Goal: Task Accomplishment & Management: Manage account settings

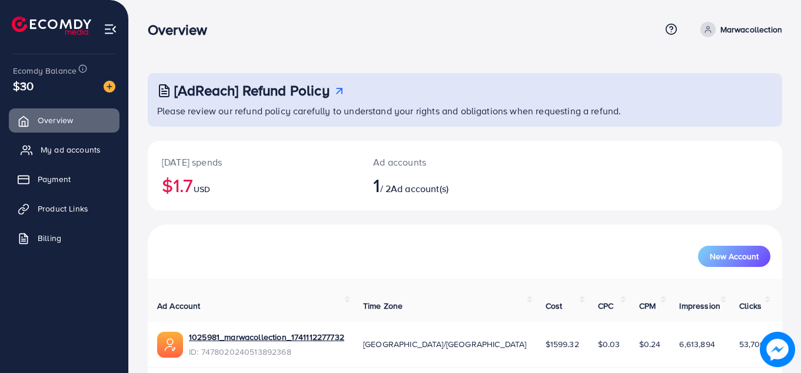
click at [92, 146] on span "My ad accounts" at bounding box center [71, 150] width 60 height 12
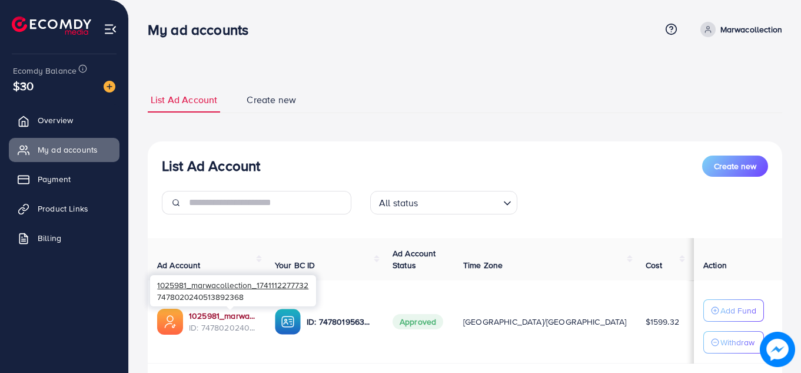
click at [242, 316] on link "1025981_marwacollection_1741112277732" at bounding box center [222, 316] width 67 height 12
